Goal: Task Accomplishment & Management: Use online tool/utility

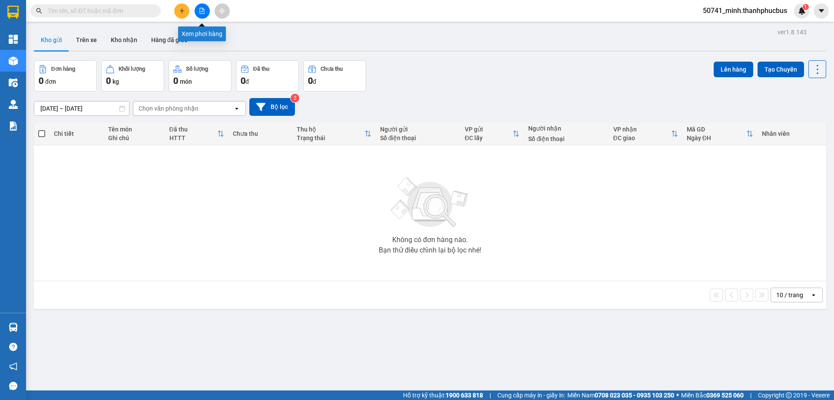
click at [200, 10] on icon "file-add" at bounding box center [202, 11] width 5 height 6
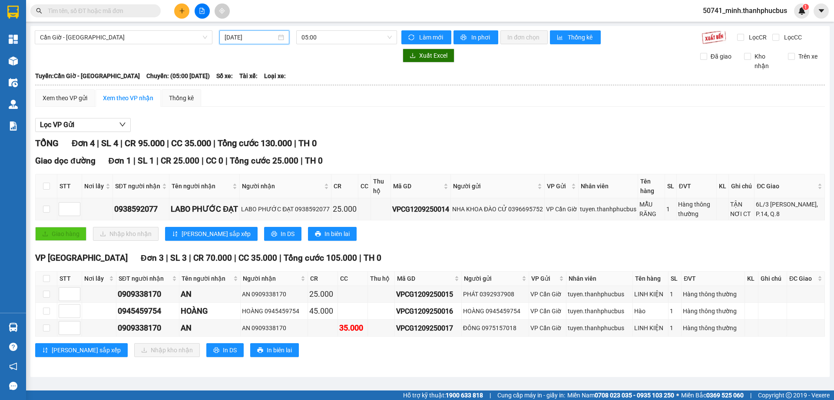
click at [251, 38] on input "[DATE]" at bounding box center [251, 38] width 52 height 10
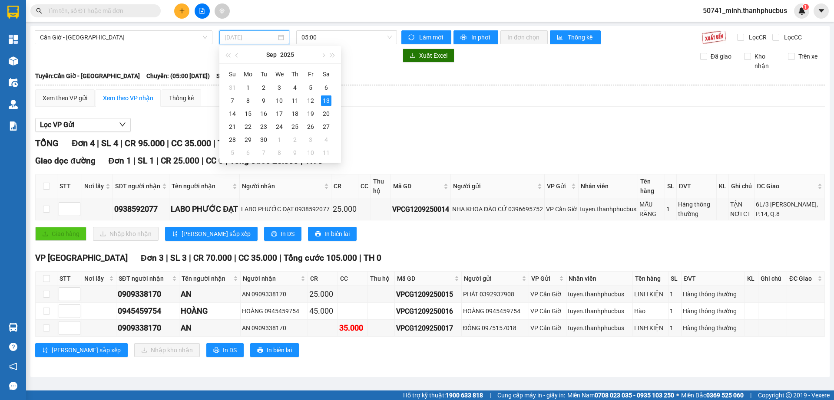
click at [309, 100] on div "12" at bounding box center [310, 101] width 10 height 10
type input "[DATE]"
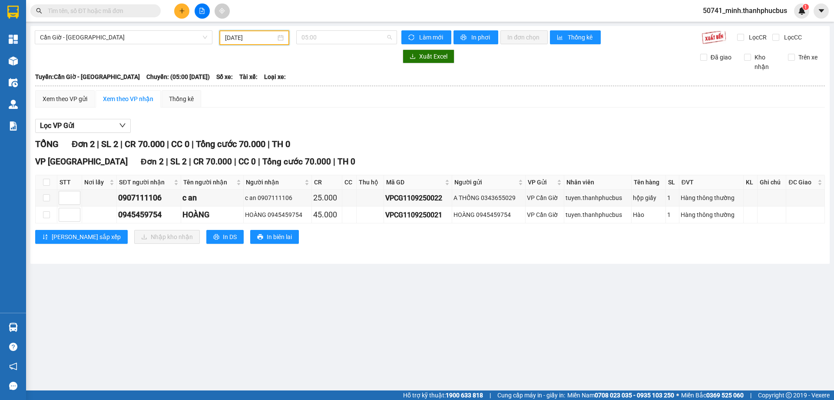
click at [348, 37] on span "05:00" at bounding box center [346, 37] width 90 height 13
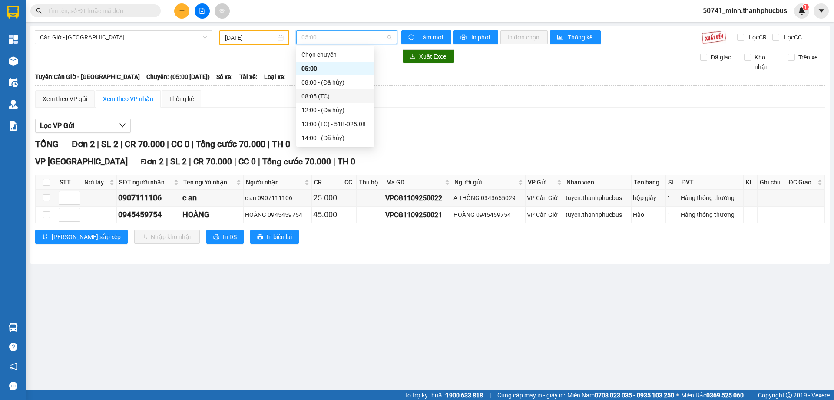
click at [312, 96] on div "08:05 (TC)" at bounding box center [335, 97] width 68 height 10
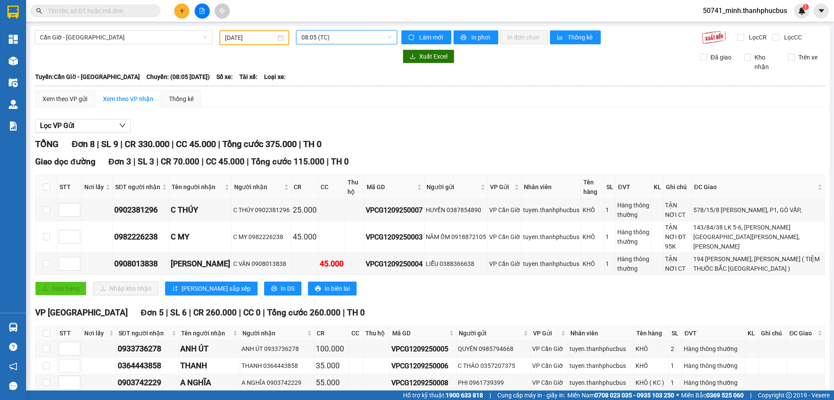
click at [330, 39] on span "08:05 (TC)" at bounding box center [346, 37] width 90 height 13
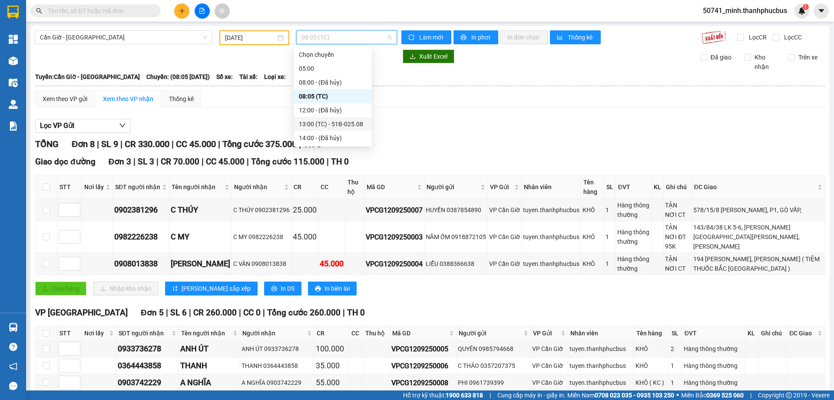
click at [313, 121] on div "13:00 (TC) - 51B-025.08" at bounding box center [333, 124] width 68 height 10
